Goal: Task Accomplishment & Management: Manage account settings

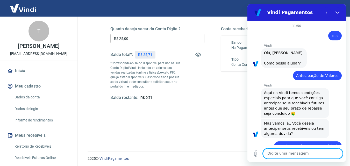
scroll to position [637, 0]
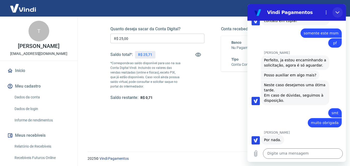
drag, startPoint x: 339, startPoint y: 11, endPoint x: 585, endPoint y: 16, distance: 246.2
click at [339, 11] on icon "Fechar" at bounding box center [338, 12] width 4 height 4
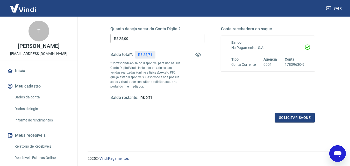
scroll to position [26, 0]
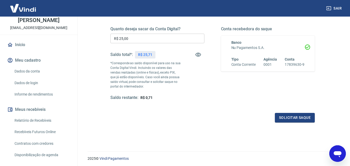
click at [44, 134] on link "Recebíveis Futuros Online" at bounding box center [41, 132] width 59 height 11
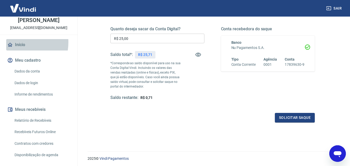
click at [14, 42] on link "Início" at bounding box center [38, 44] width 65 height 11
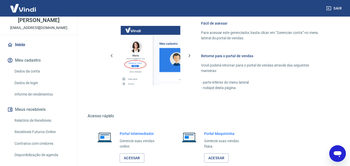
scroll to position [258, 0]
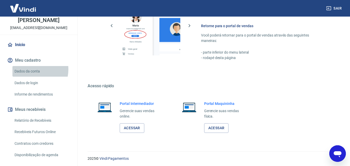
click at [32, 69] on link "Dados da conta" at bounding box center [41, 71] width 59 height 11
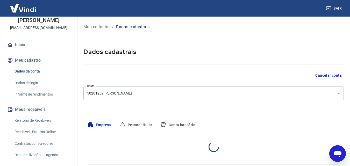
select select "SP"
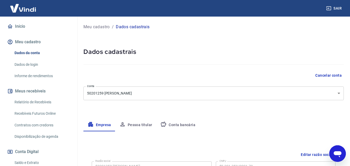
scroll to position [52, 0]
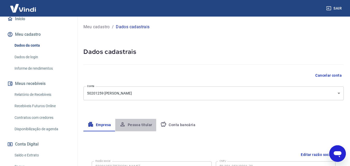
click at [129, 125] on button "Pessoa titular" at bounding box center [135, 125] width 41 height 12
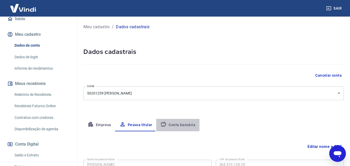
click at [173, 124] on button "Conta bancária" at bounding box center [177, 125] width 43 height 12
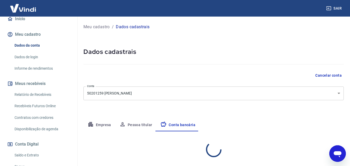
select select "1"
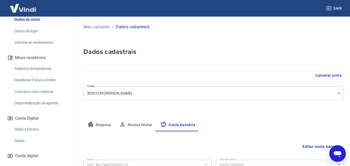
scroll to position [104, 0]
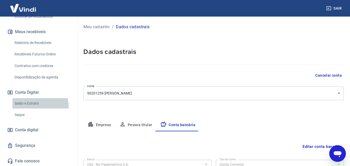
click at [30, 106] on link "Saldo e Extrato" at bounding box center [41, 103] width 59 height 11
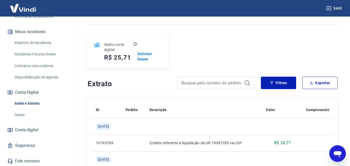
scroll to position [52, 0]
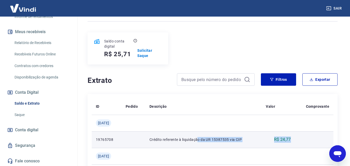
drag, startPoint x: 292, startPoint y: 141, endPoint x: 203, endPoint y: 142, distance: 88.9
click at [203, 142] on tr "19765708 Crédito referente à liquidação da UR 15387535 via CIP R$ 24,77" at bounding box center [213, 139] width 242 height 17
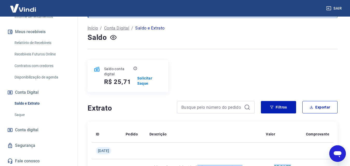
scroll to position [0, 0]
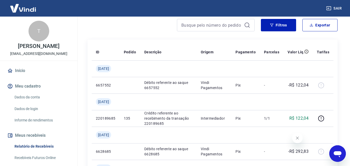
scroll to position [78, 0]
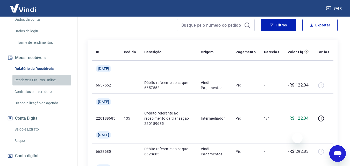
click at [47, 81] on link "Recebíveis Futuros Online" at bounding box center [41, 80] width 59 height 11
